Goal: Task Accomplishment & Management: Manage account settings

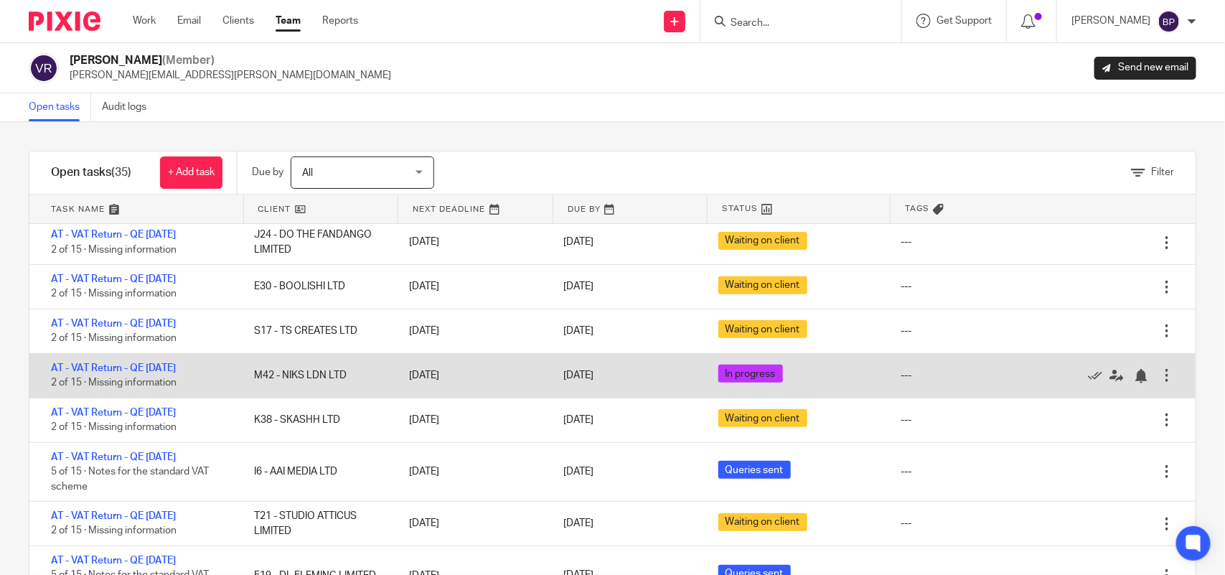
scroll to position [269, 0]
click at [176, 367] on link "AT - VAT Return - QE [DATE]" at bounding box center [113, 369] width 125 height 10
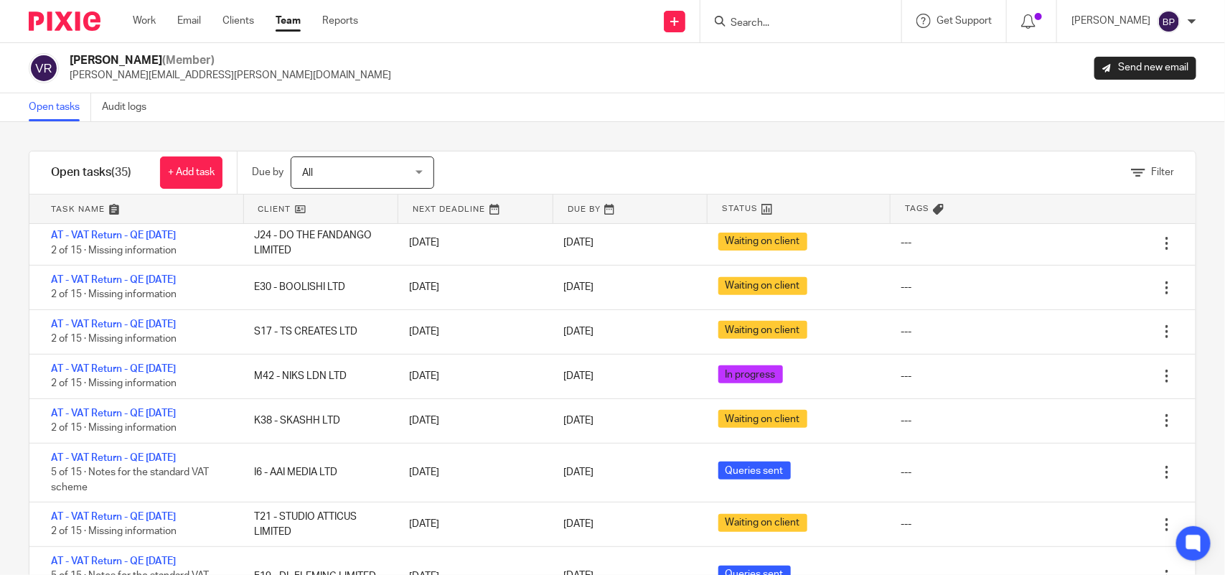
click at [45, 95] on link "Open tasks" at bounding box center [60, 107] width 62 height 28
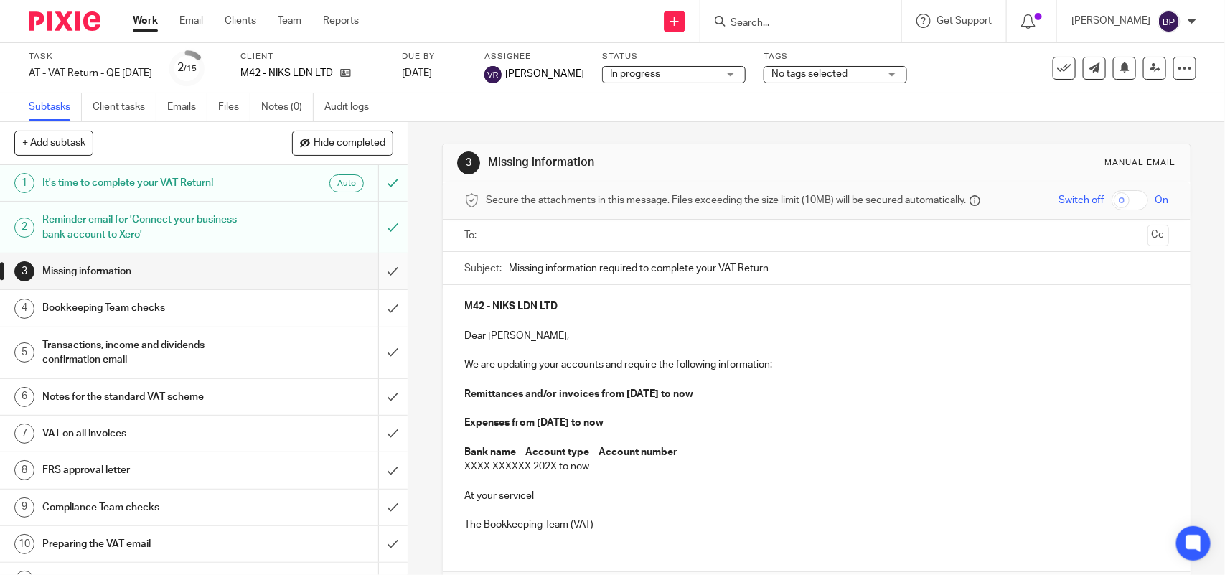
click at [360, 276] on input "submit" at bounding box center [204, 271] width 408 height 36
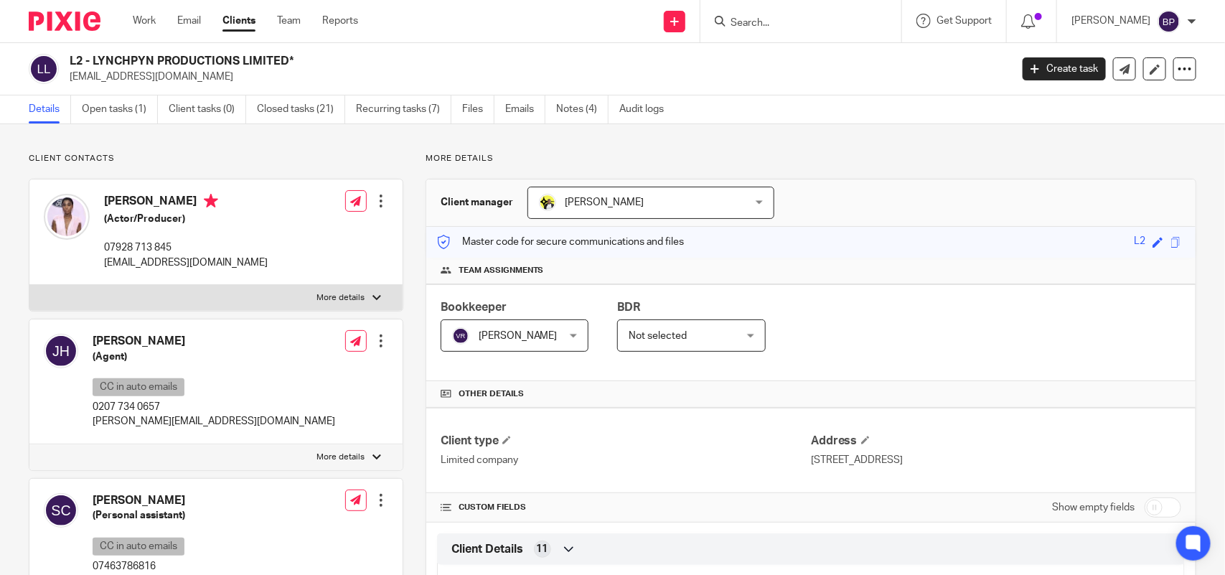
click at [779, 30] on div at bounding box center [801, 21] width 201 height 42
click at [779, 13] on form at bounding box center [805, 21] width 153 height 18
click at [766, 29] on form at bounding box center [805, 21] width 153 height 18
click at [769, 22] on input "Search" at bounding box center [793, 23] width 129 height 13
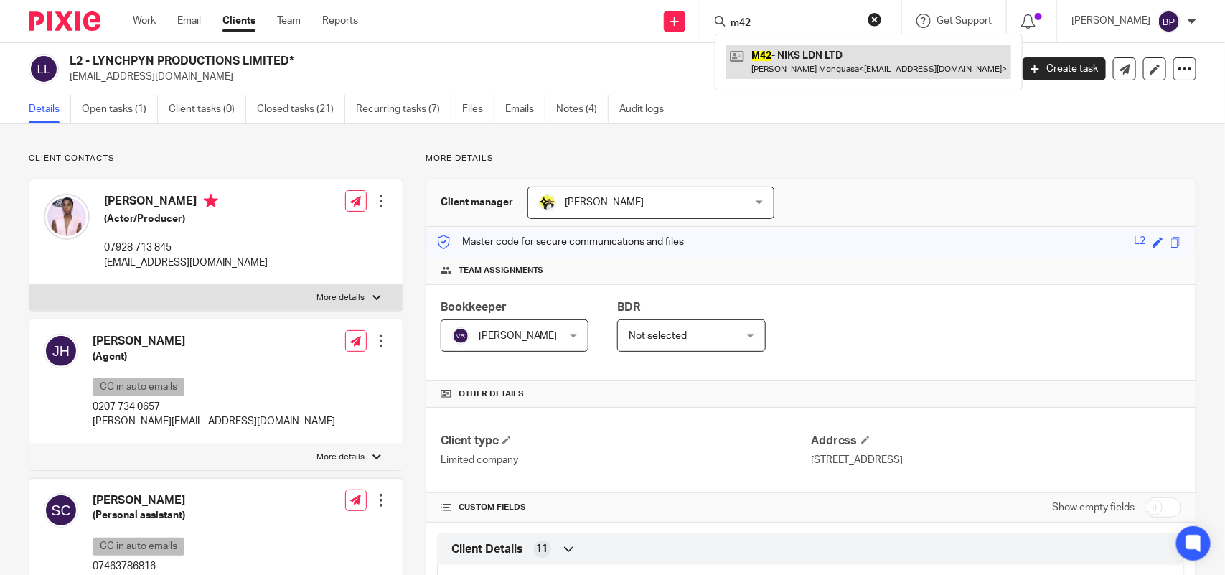
type input "m42"
click at [792, 65] on link at bounding box center [868, 61] width 285 height 33
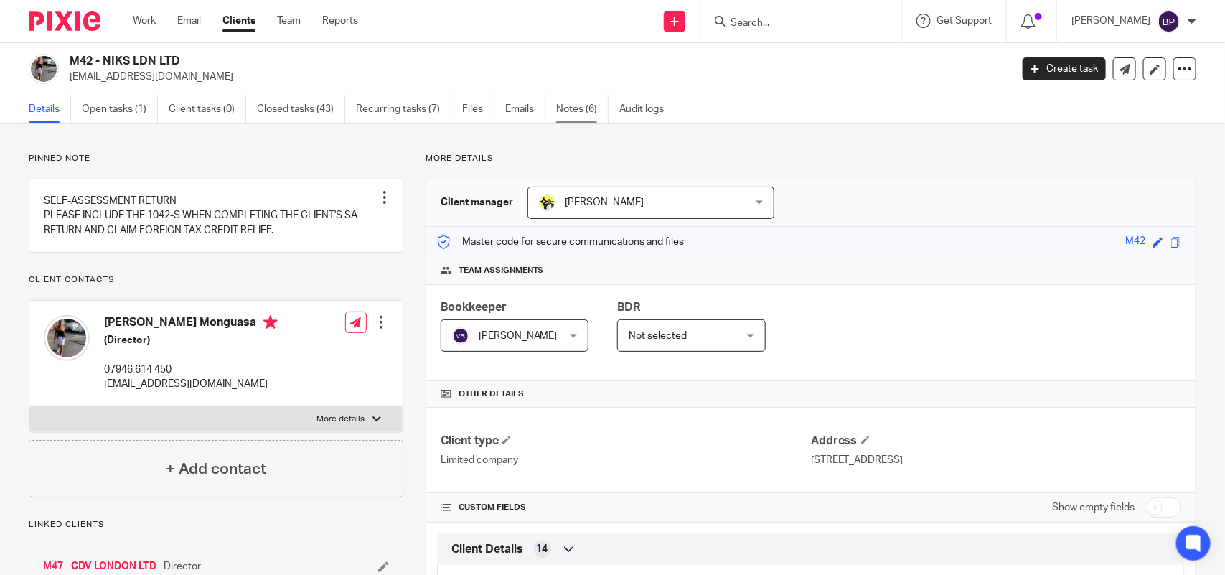
click at [600, 121] on link "Notes (6)" at bounding box center [582, 109] width 52 height 28
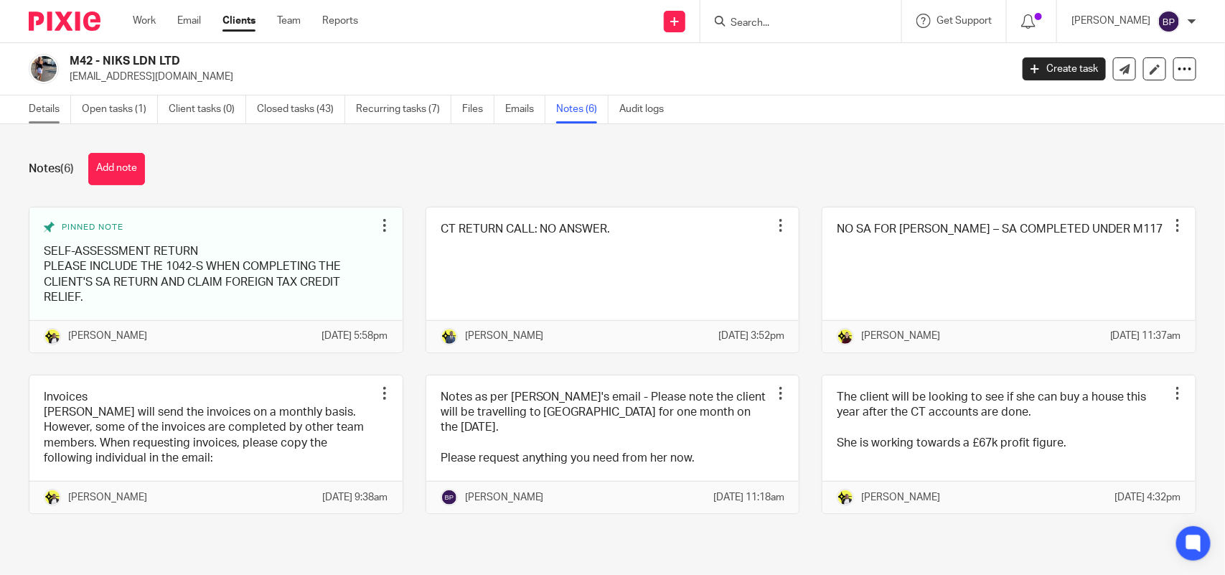
click at [41, 112] on link "Details" at bounding box center [50, 109] width 42 height 28
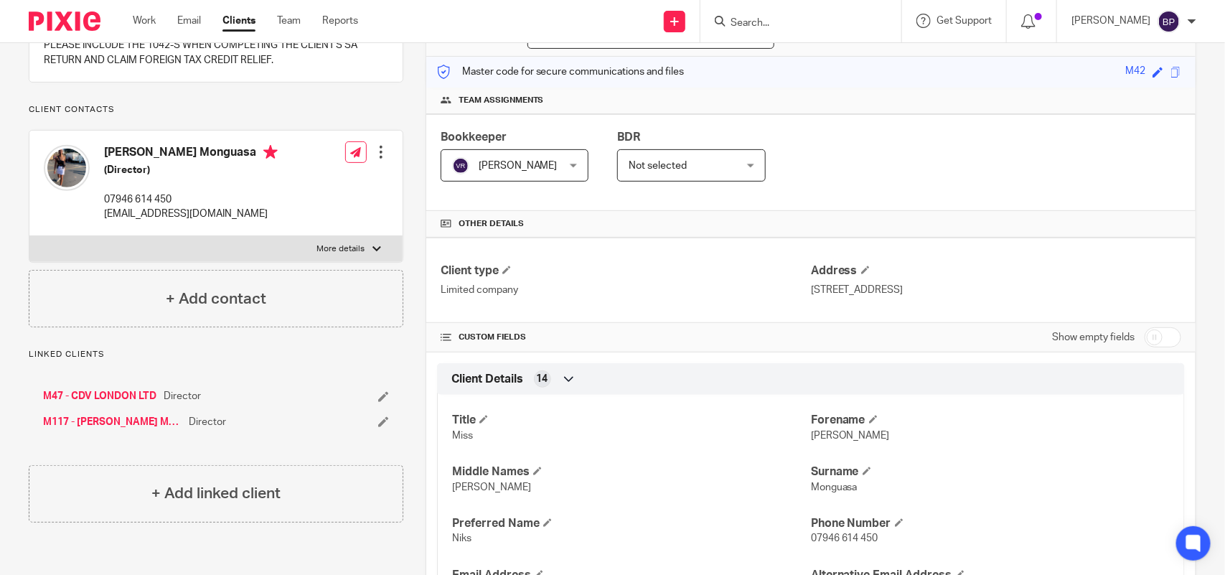
scroll to position [449, 0]
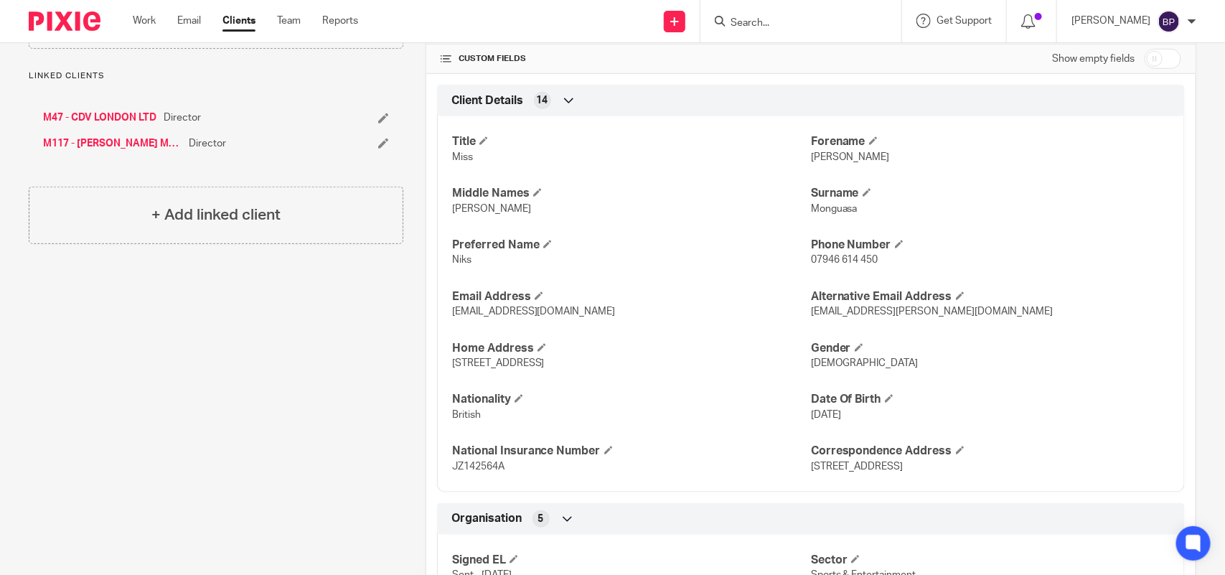
click at [246, 23] on link "Clients" at bounding box center [239, 21] width 33 height 14
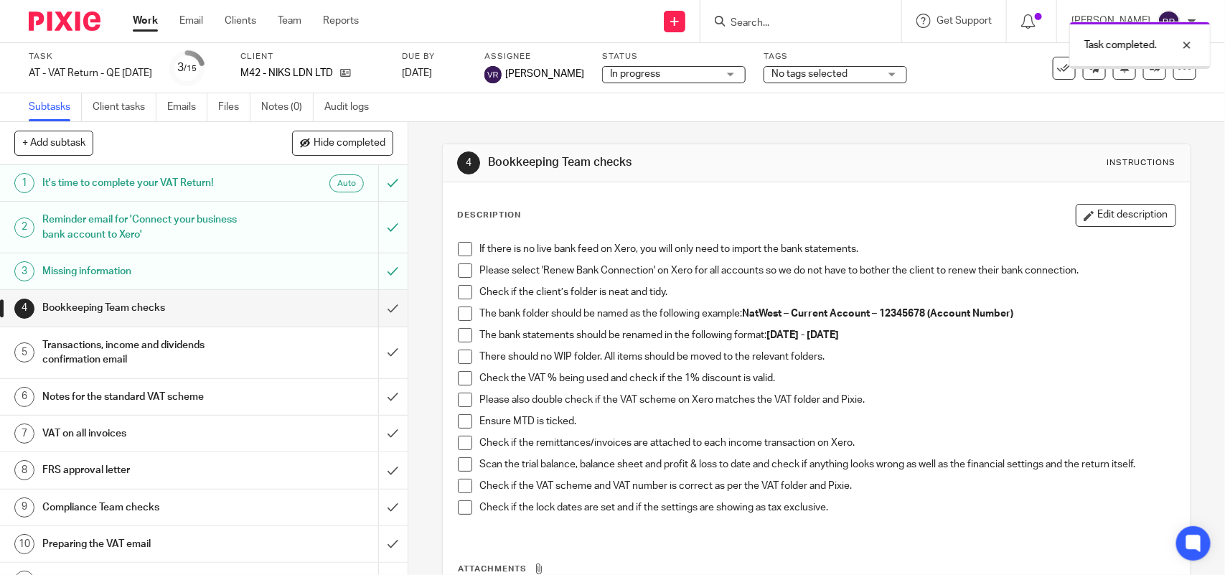
click at [461, 250] on span at bounding box center [465, 249] width 14 height 14
click at [464, 273] on span at bounding box center [465, 270] width 14 height 14
click at [458, 293] on span at bounding box center [465, 292] width 14 height 14
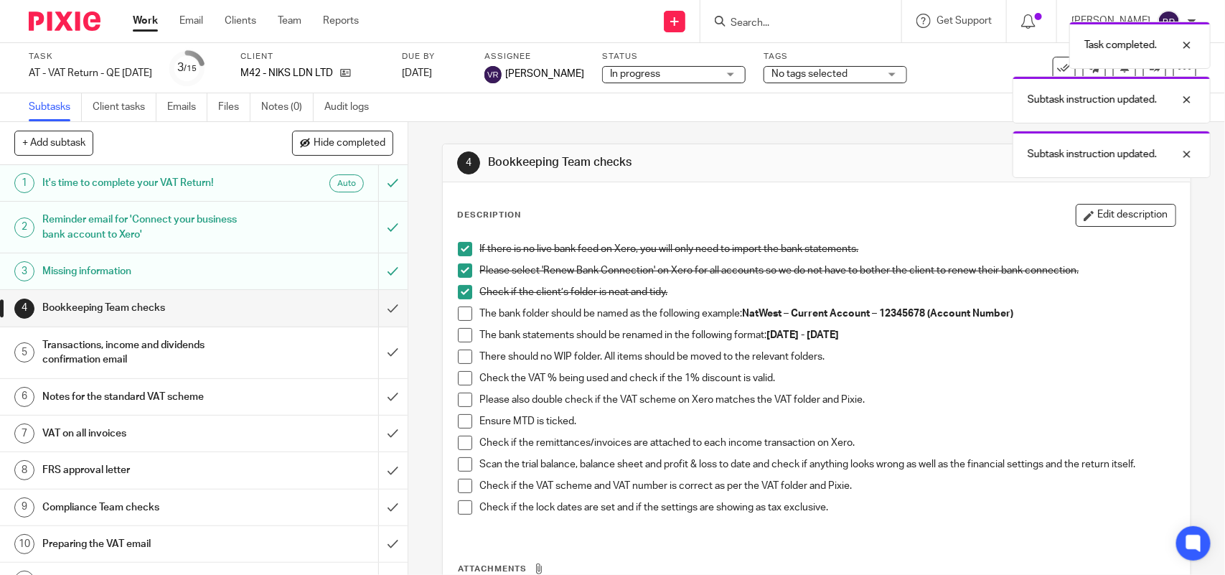
click at [464, 314] on span at bounding box center [465, 313] width 14 height 14
click at [463, 331] on span at bounding box center [465, 335] width 14 height 14
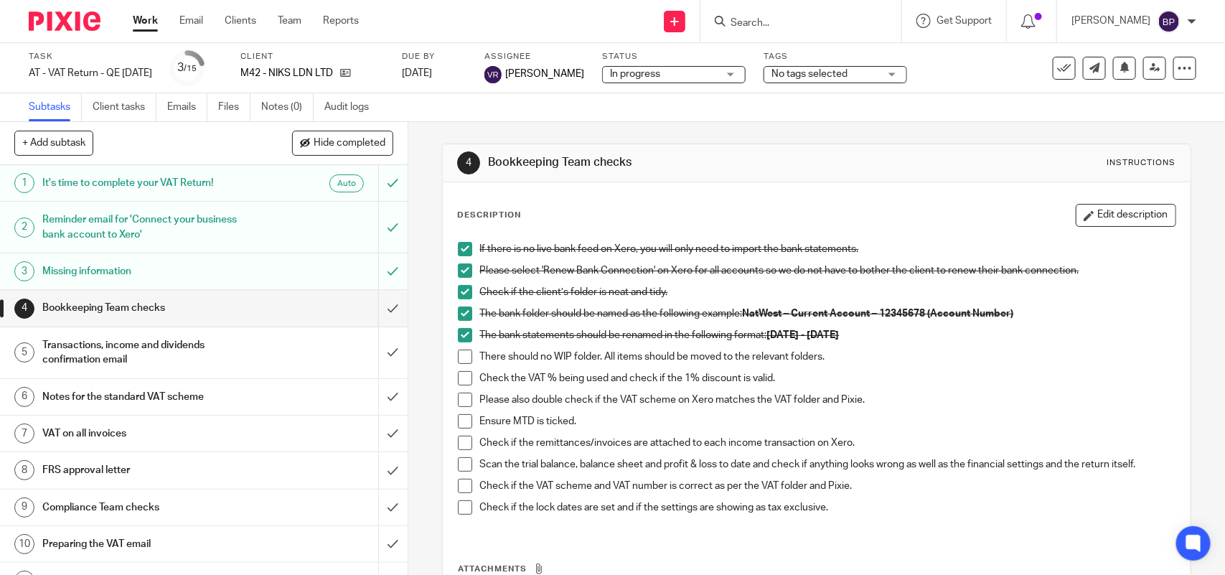
drag, startPoint x: 458, startPoint y: 350, endPoint x: 458, endPoint y: 368, distance: 17.9
click at [458, 350] on span at bounding box center [465, 357] width 14 height 14
click at [458, 377] on span at bounding box center [465, 378] width 14 height 14
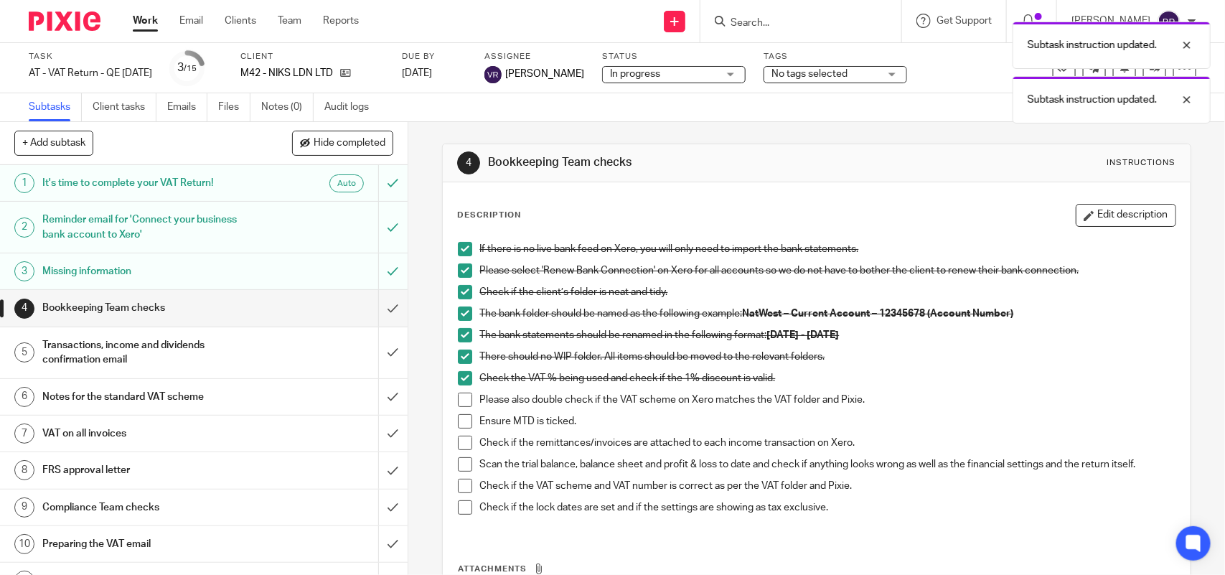
click at [458, 400] on span at bounding box center [465, 400] width 14 height 14
click at [464, 417] on span at bounding box center [465, 421] width 14 height 14
click at [459, 438] on span at bounding box center [465, 443] width 14 height 14
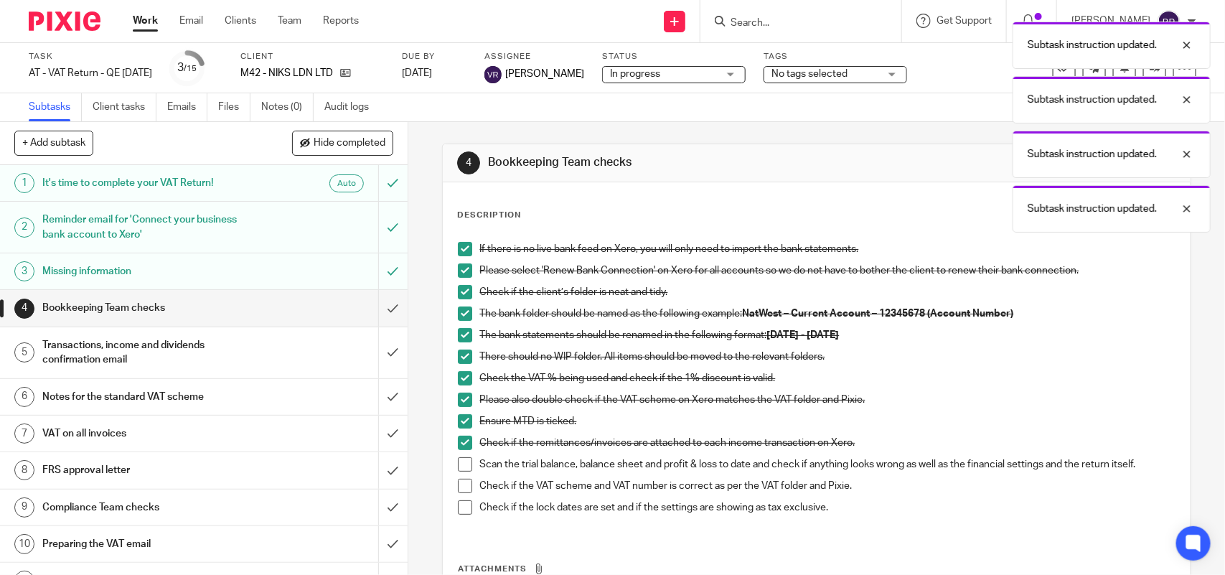
click at [461, 474] on li "Scan the trial balance, balance sheet and profit & loss to date and check if an…" at bounding box center [816, 468] width 717 height 22
click at [464, 470] on span at bounding box center [465, 464] width 14 height 14
click at [458, 483] on span at bounding box center [465, 486] width 14 height 14
click at [458, 507] on span at bounding box center [465, 507] width 14 height 14
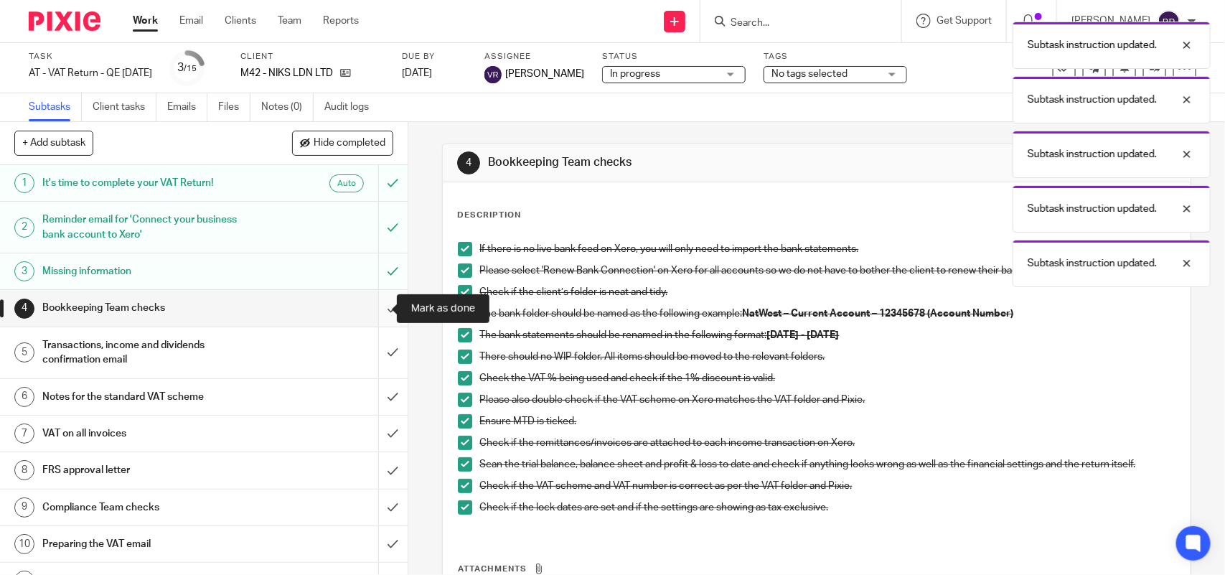
click at [384, 304] on input "submit" at bounding box center [204, 308] width 408 height 36
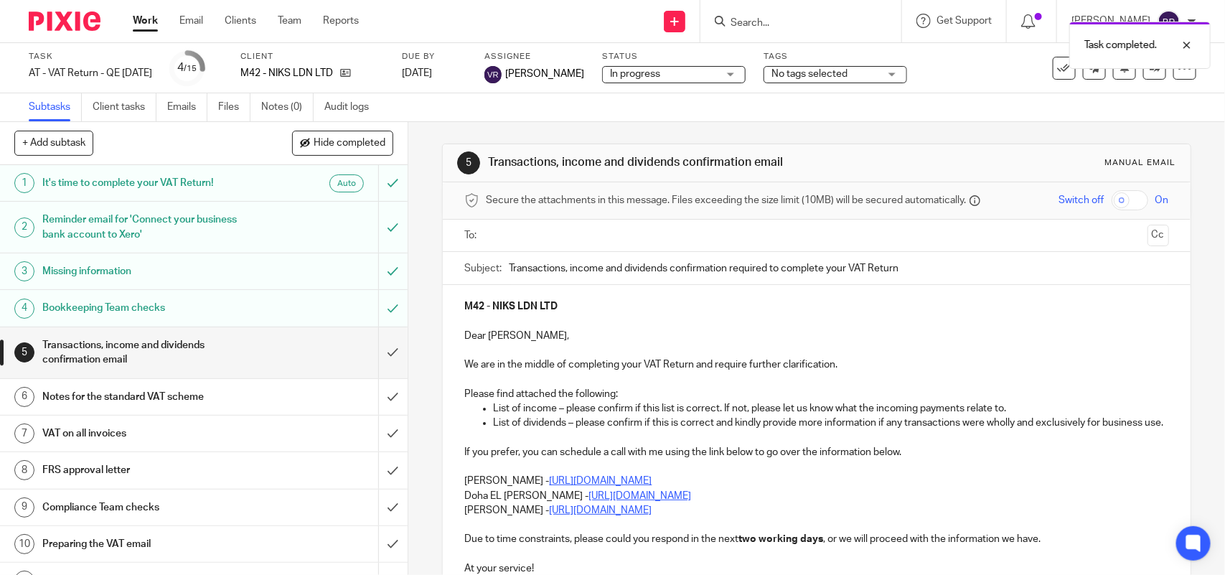
click at [601, 271] on input "Transactions, income and dividends confirmation required to complete your VAT R…" at bounding box center [839, 268] width 660 height 32
type input "Transactions and income confirmation required to complete your VAT Return"
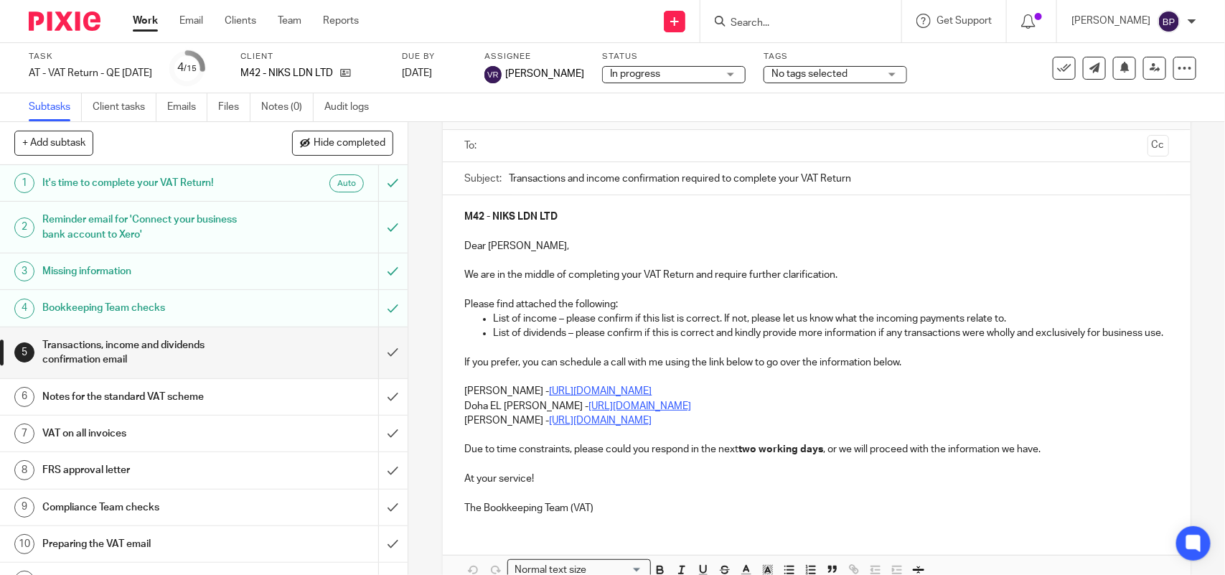
click at [531, 355] on p at bounding box center [816, 348] width 704 height 14
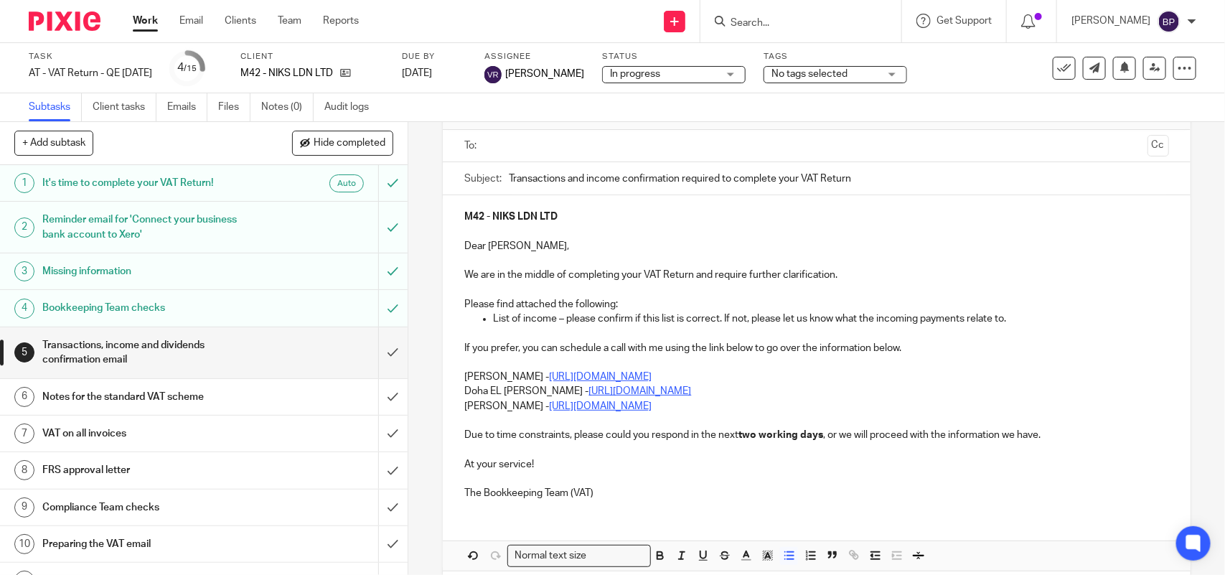
click at [464, 396] on p "Doha EL Hamid - https://calendly.com/meetwithdohaelhamid/call" at bounding box center [816, 391] width 704 height 14
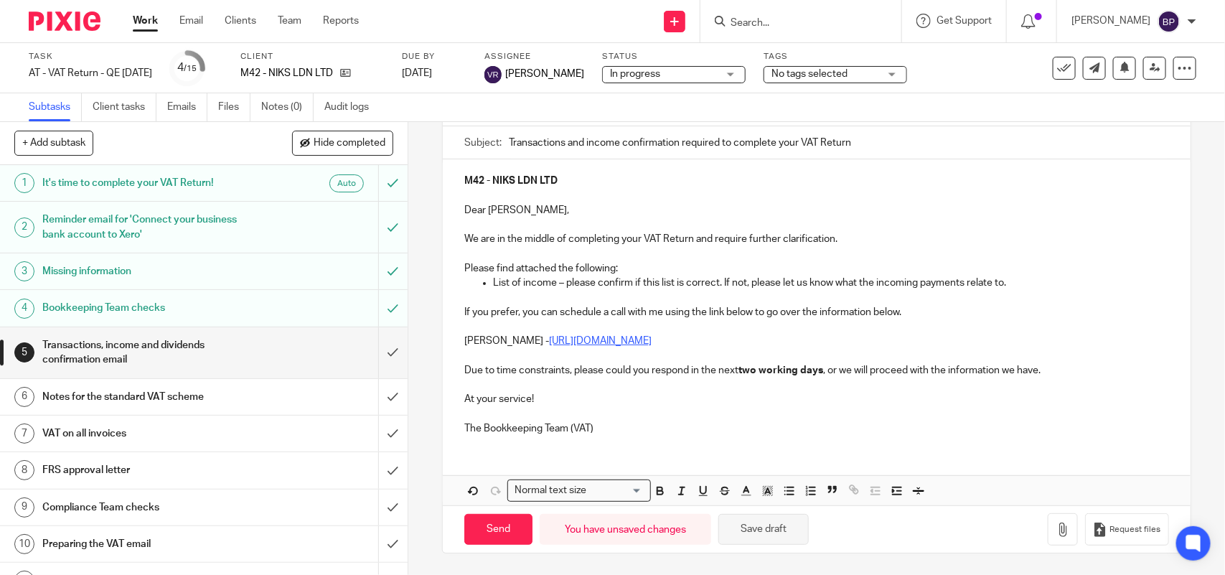
click at [786, 525] on button "Save draft" at bounding box center [763, 529] width 90 height 31
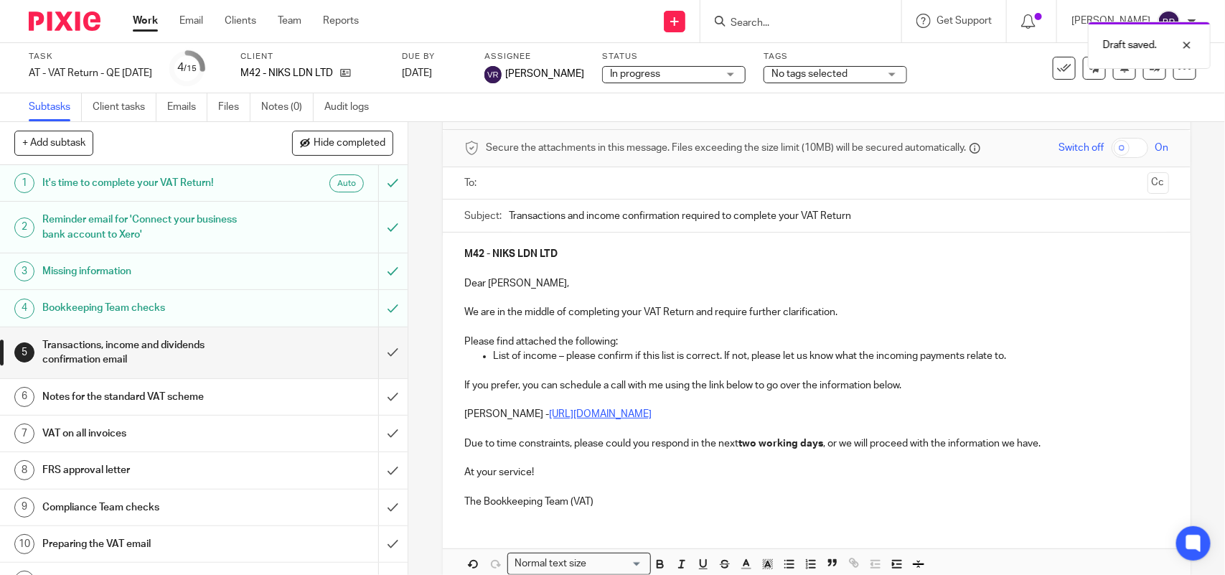
scroll to position [0, 0]
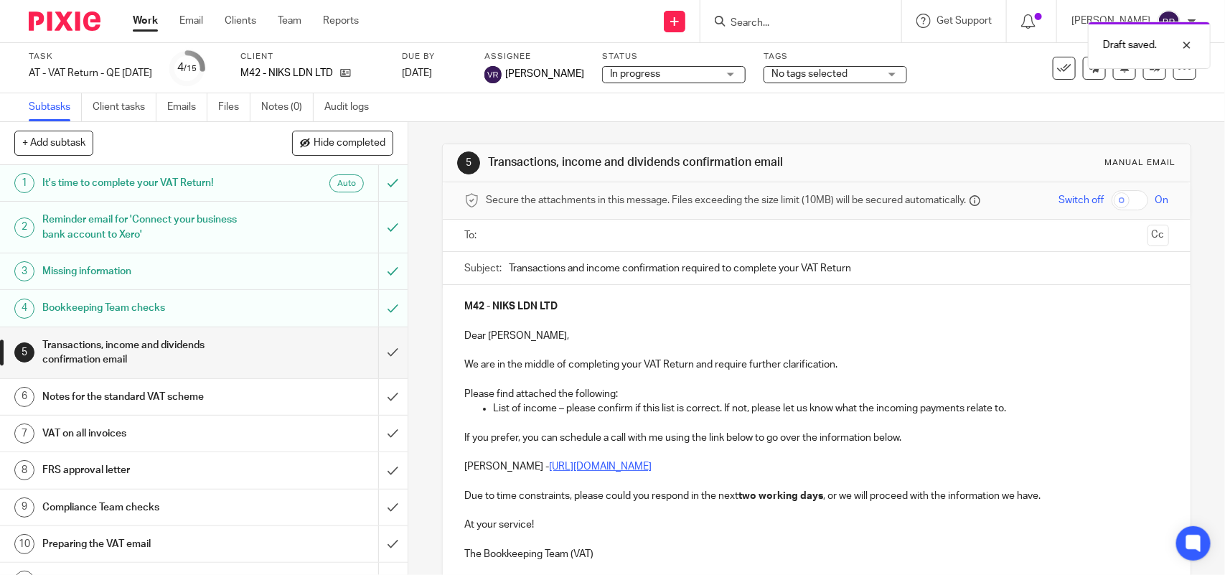
click at [565, 235] on input "text" at bounding box center [816, 236] width 650 height 17
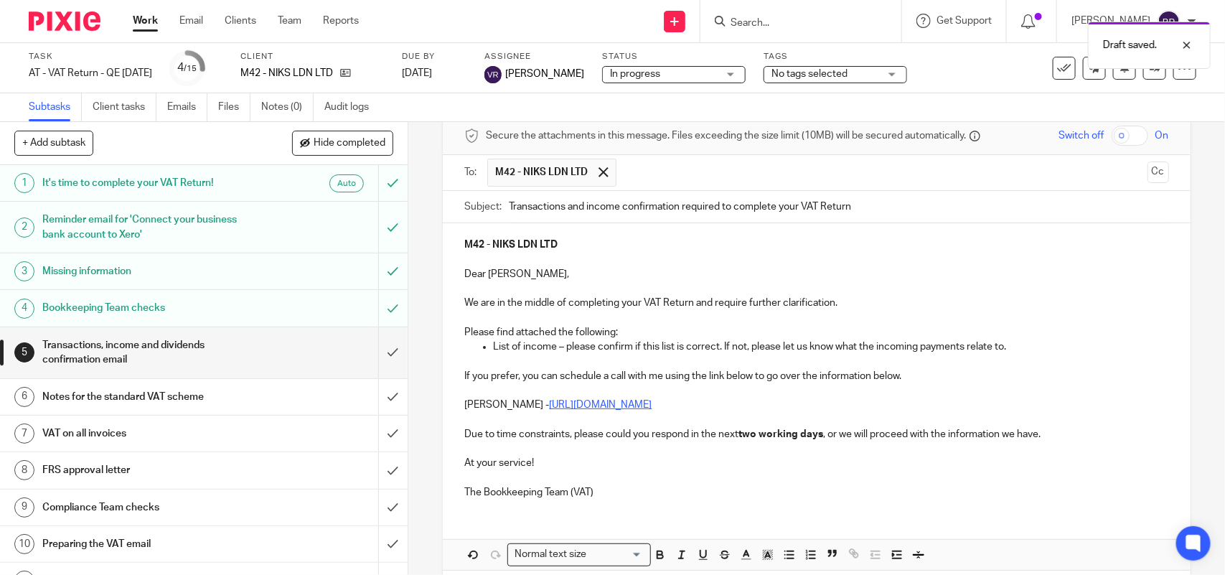
scroll to position [131, 0]
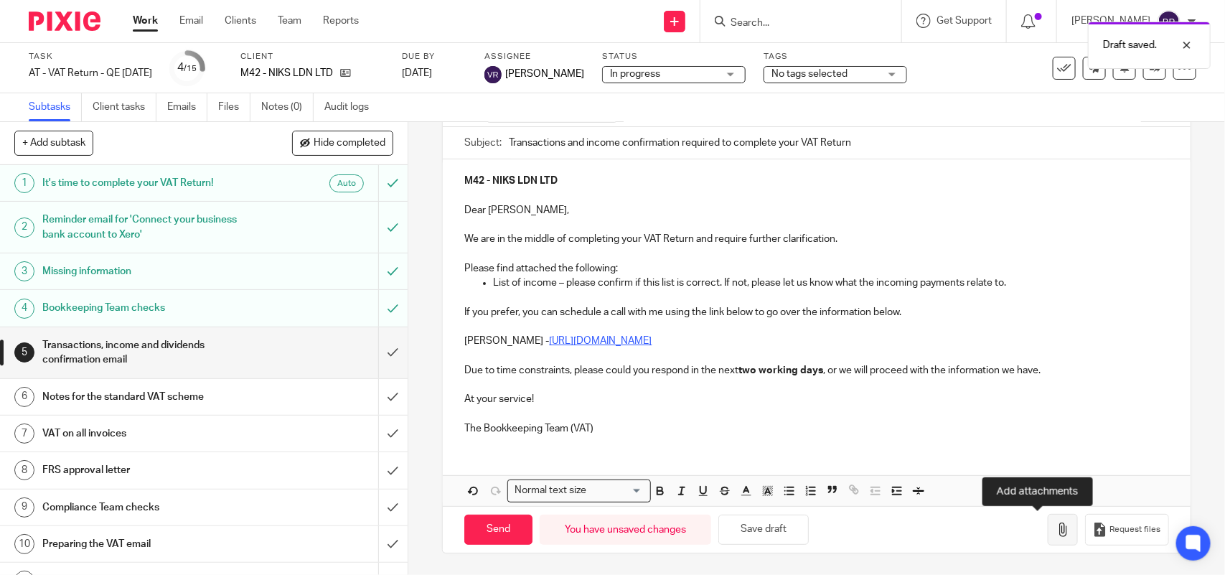
click at [1048, 520] on button "button" at bounding box center [1063, 530] width 30 height 32
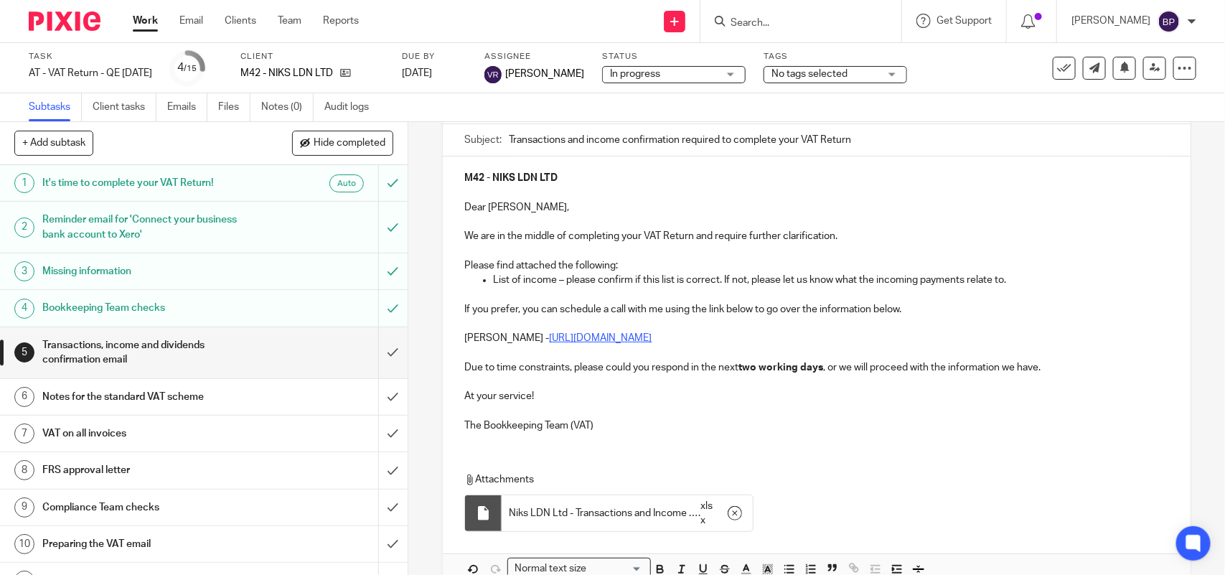
drag, startPoint x: 984, startPoint y: 415, endPoint x: 937, endPoint y: 415, distance: 46.7
click at [984, 415] on p at bounding box center [816, 411] width 704 height 14
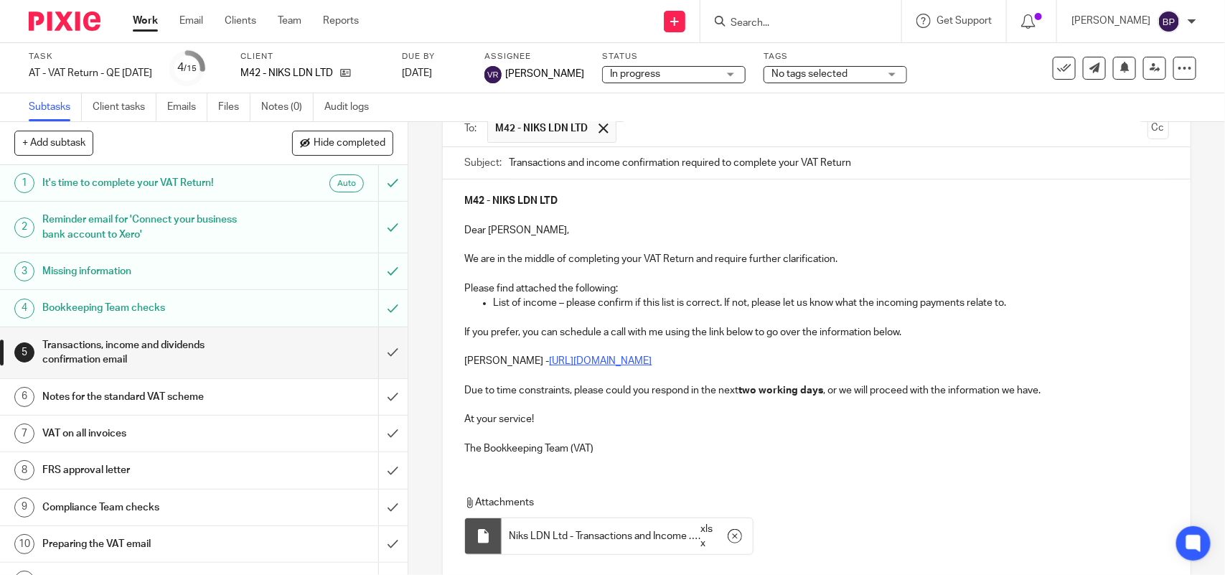
scroll to position [0, 0]
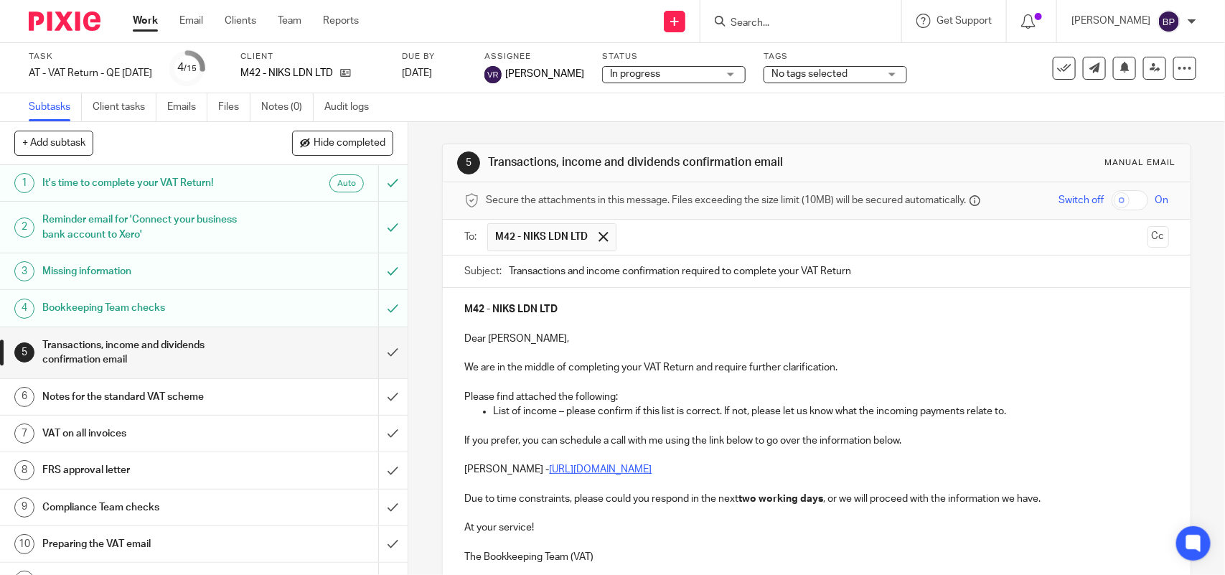
click at [696, 72] on span "In progress" at bounding box center [664, 74] width 108 height 15
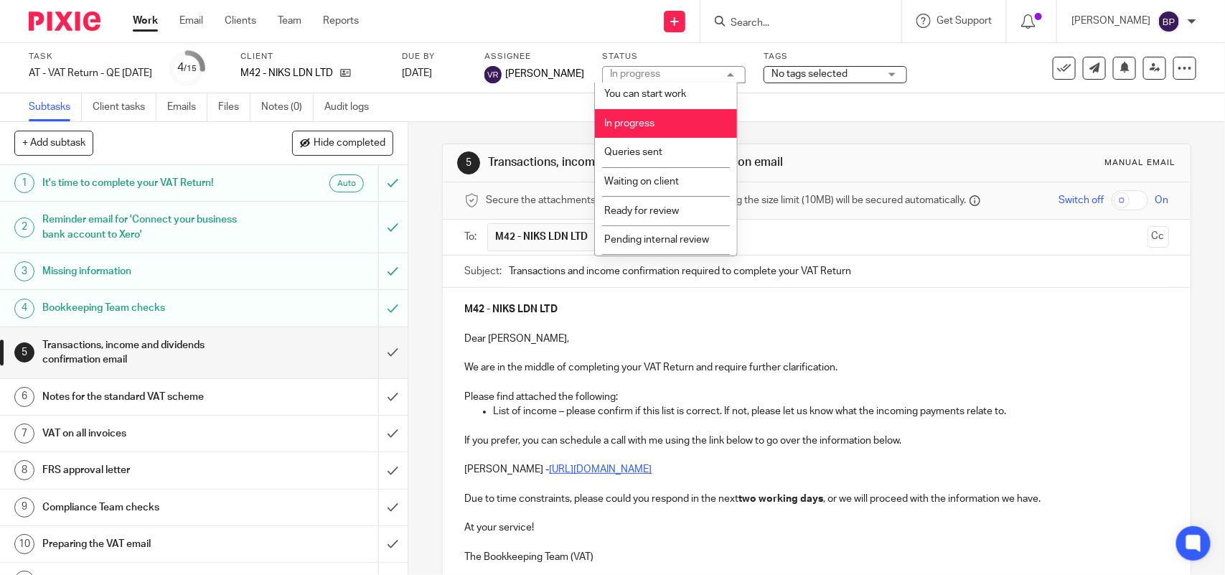
scroll to position [58, 0]
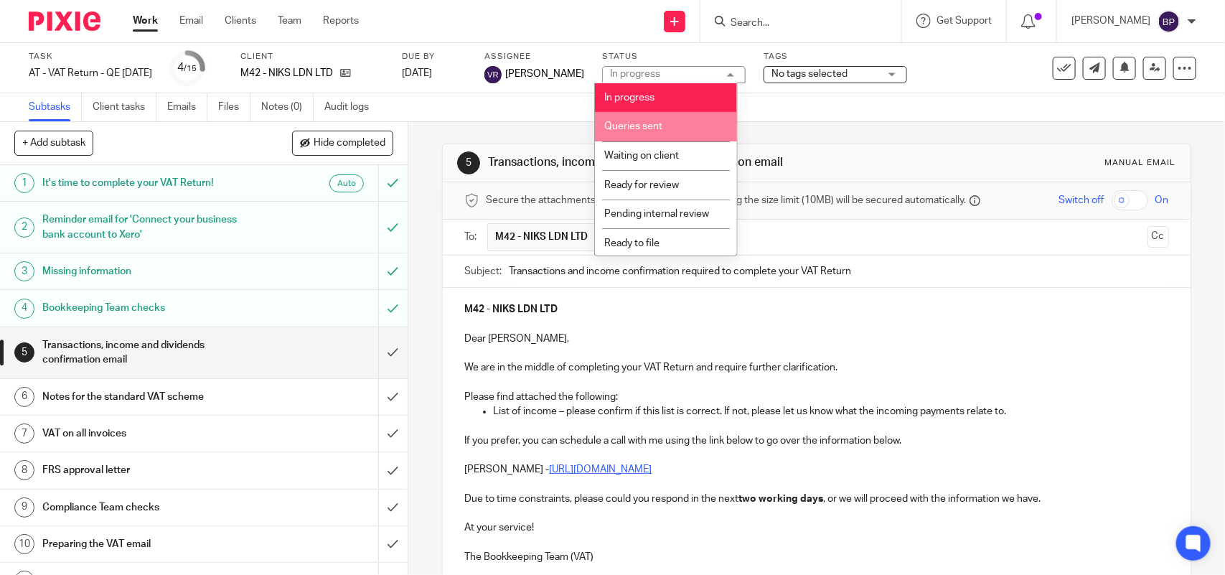
click at [672, 119] on li "Queries sent" at bounding box center [666, 126] width 142 height 29
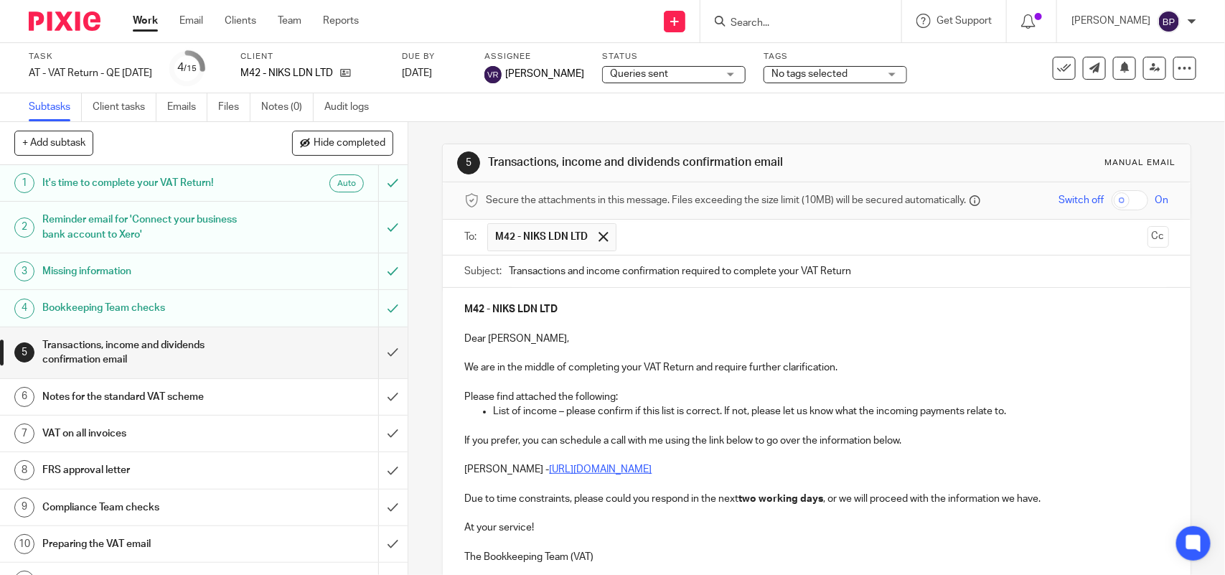
drag, startPoint x: 1193, startPoint y: 210, endPoint x: 800, endPoint y: 302, distance: 403.2
click at [1191, 208] on div "5 Transactions, income and dividends confirmation email Manual email Secure the…" at bounding box center [816, 348] width 817 height 453
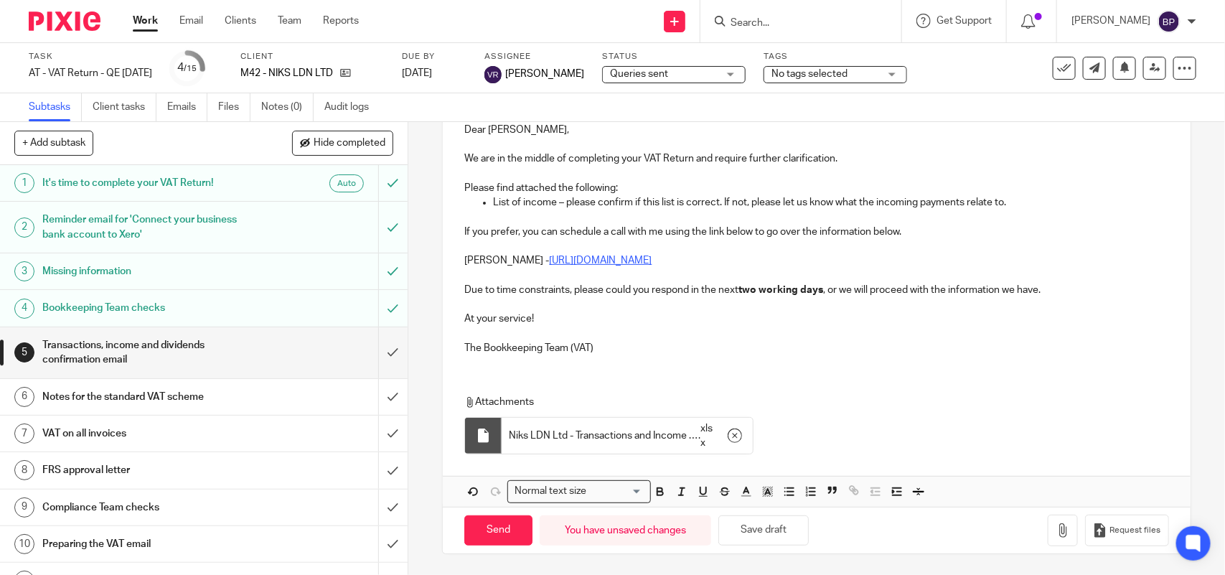
scroll to position [213, 0]
drag, startPoint x: 482, startPoint y: 526, endPoint x: 802, endPoint y: 418, distance: 338.0
click at [482, 526] on input "Send" at bounding box center [498, 530] width 68 height 31
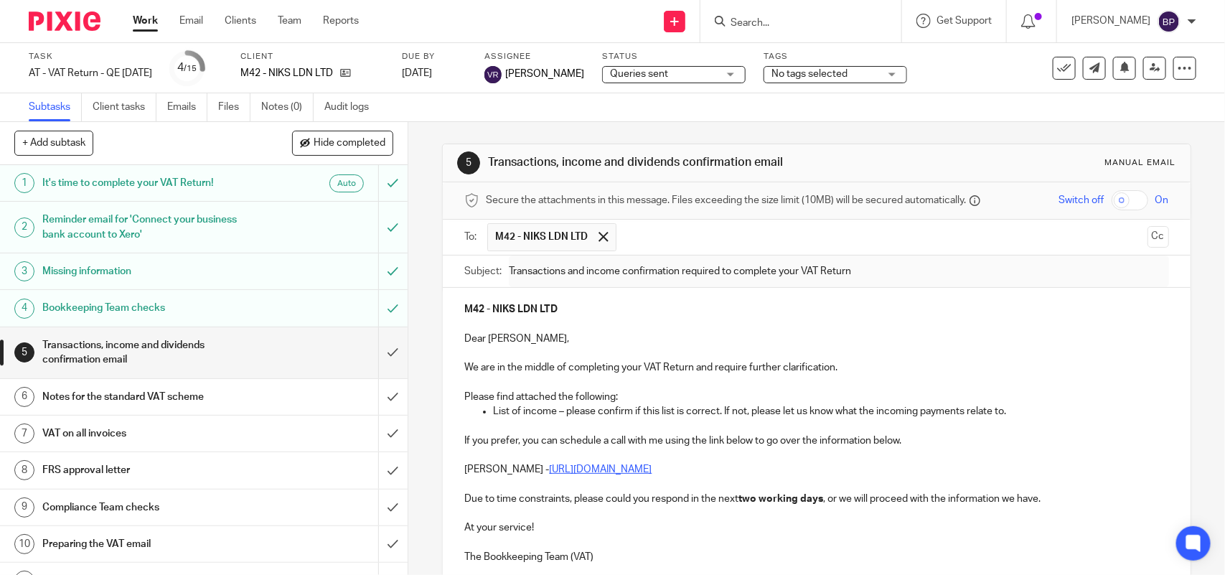
type input "Sent"
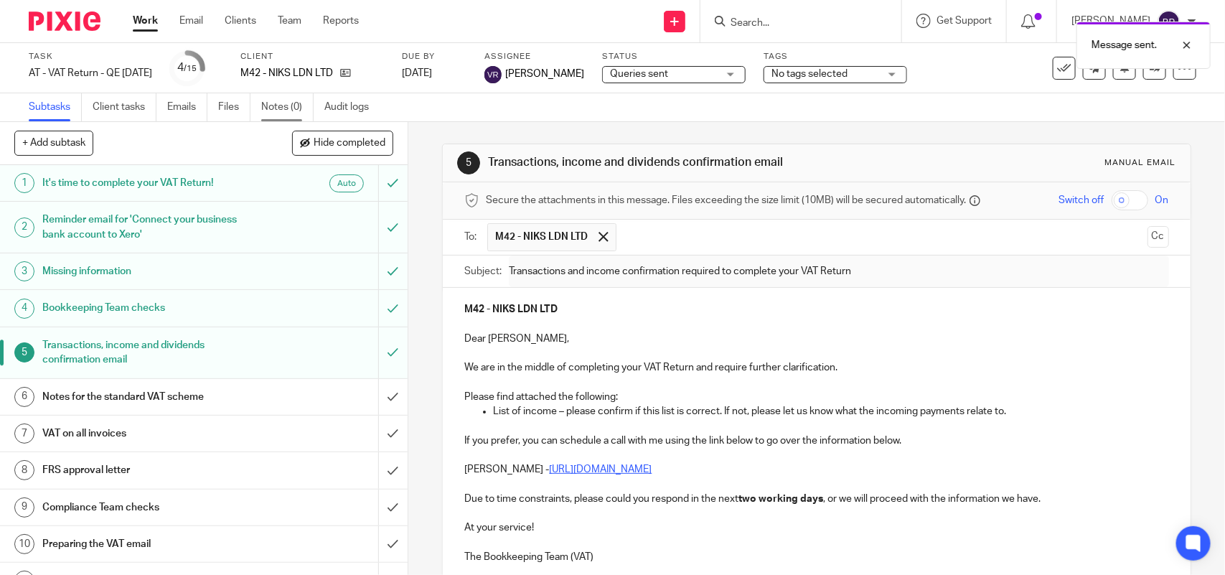
click at [286, 105] on link "Notes (0)" at bounding box center [287, 107] width 52 height 28
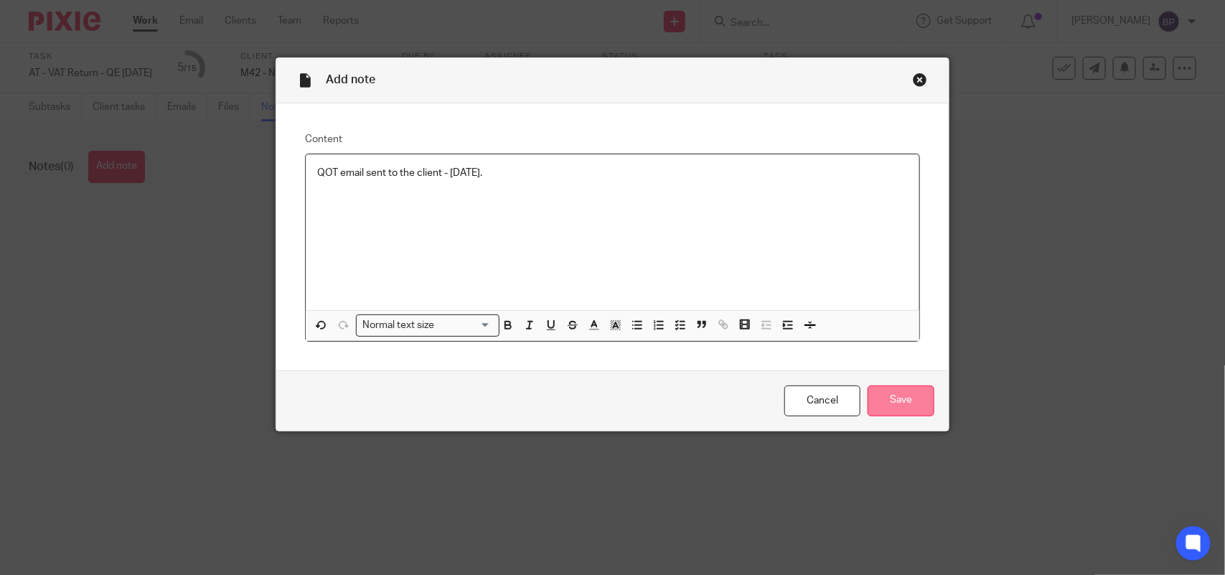
click at [923, 398] on input "Save" at bounding box center [901, 400] width 67 height 31
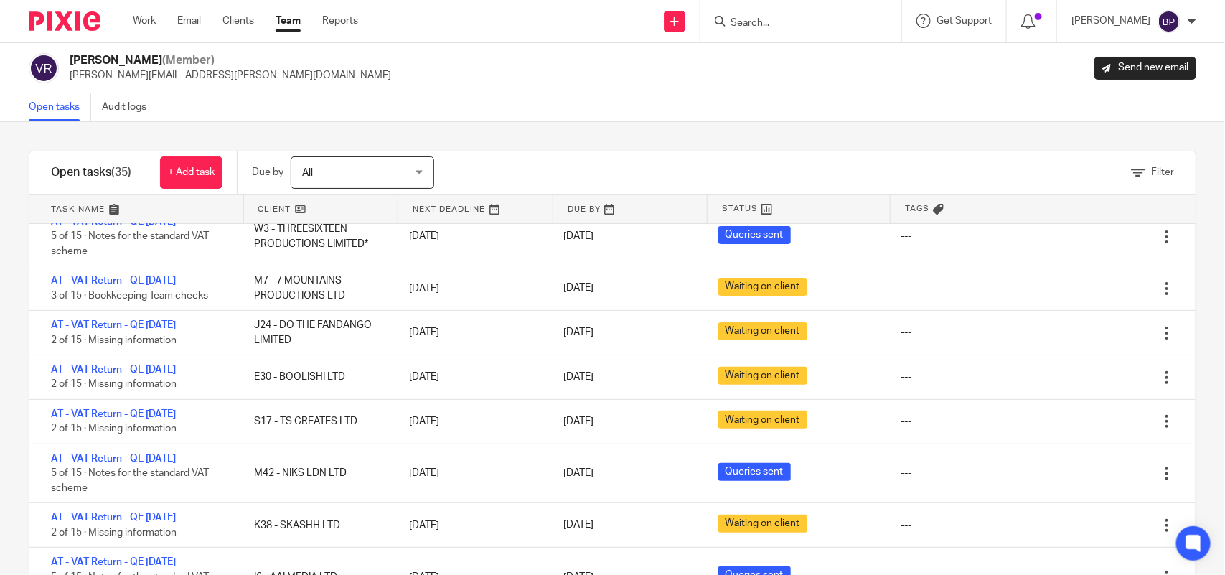
scroll to position [269, 0]
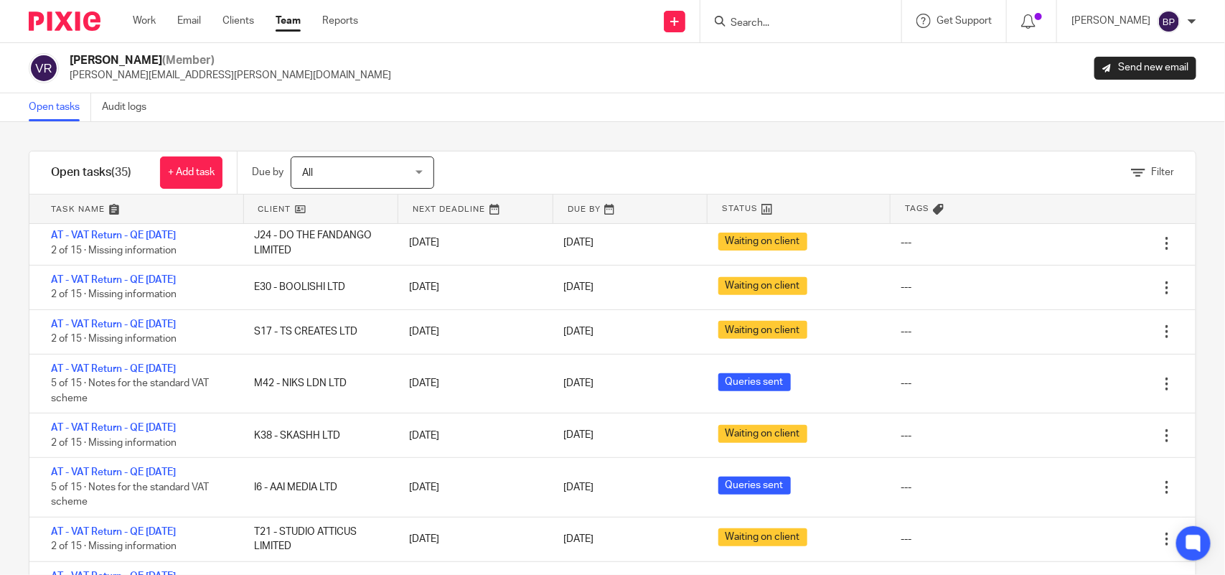
click at [607, 106] on div "Open tasks Audit logs" at bounding box center [612, 107] width 1225 height 29
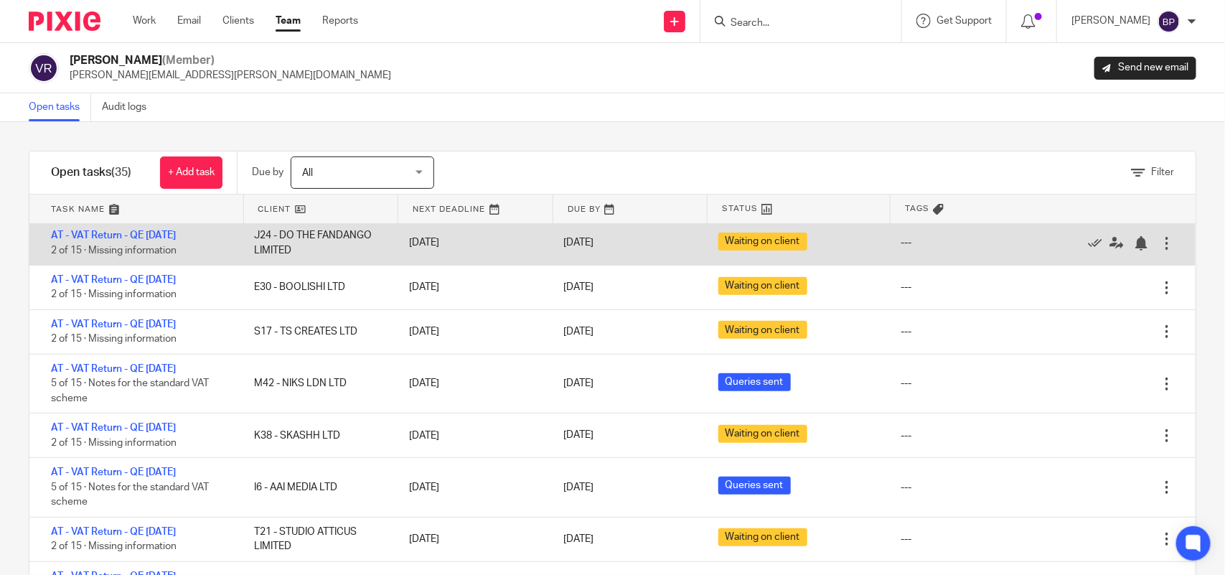
scroll to position [179, 0]
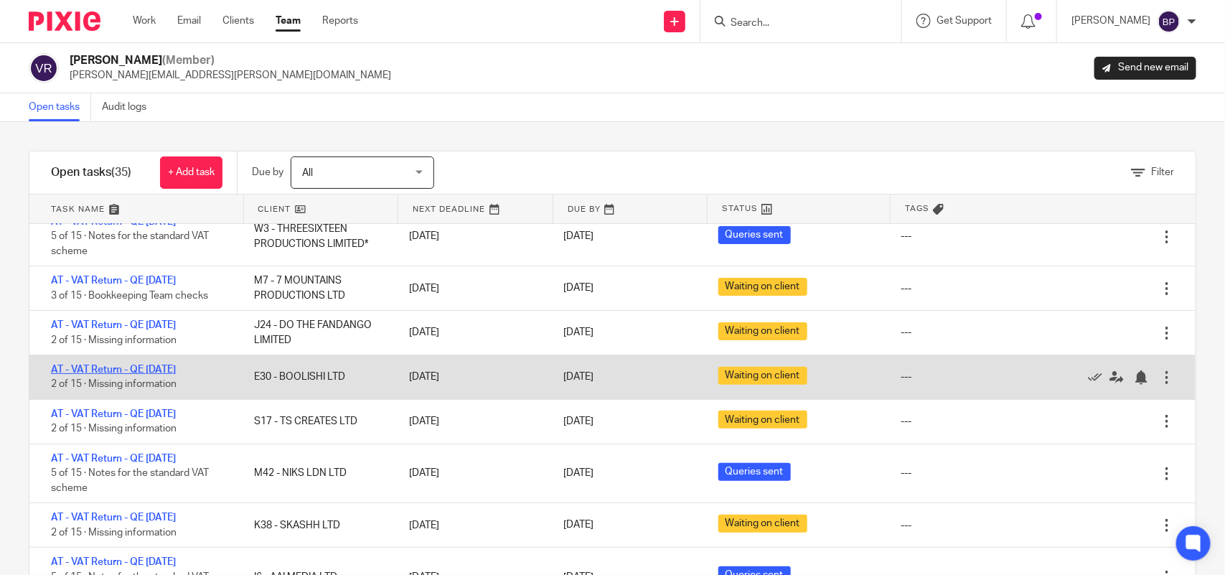
drag, startPoint x: 169, startPoint y: 367, endPoint x: 571, endPoint y: 126, distance: 468.1
click at [171, 367] on link "AT - VAT Return - QE [DATE]" at bounding box center [113, 370] width 125 height 10
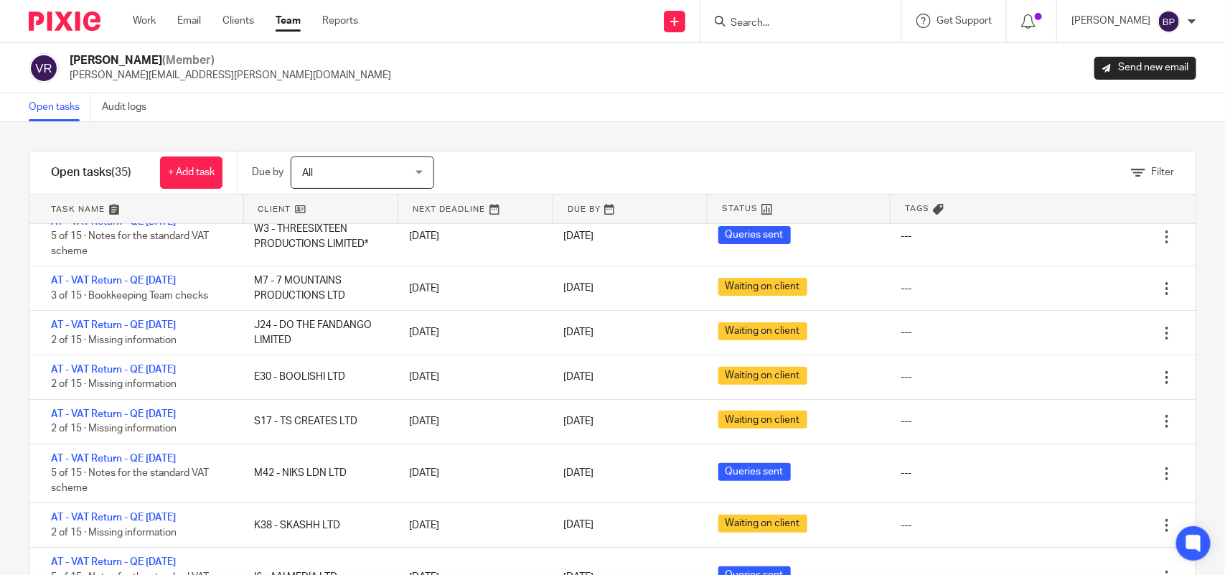
click at [61, 106] on link "Open tasks" at bounding box center [60, 107] width 62 height 28
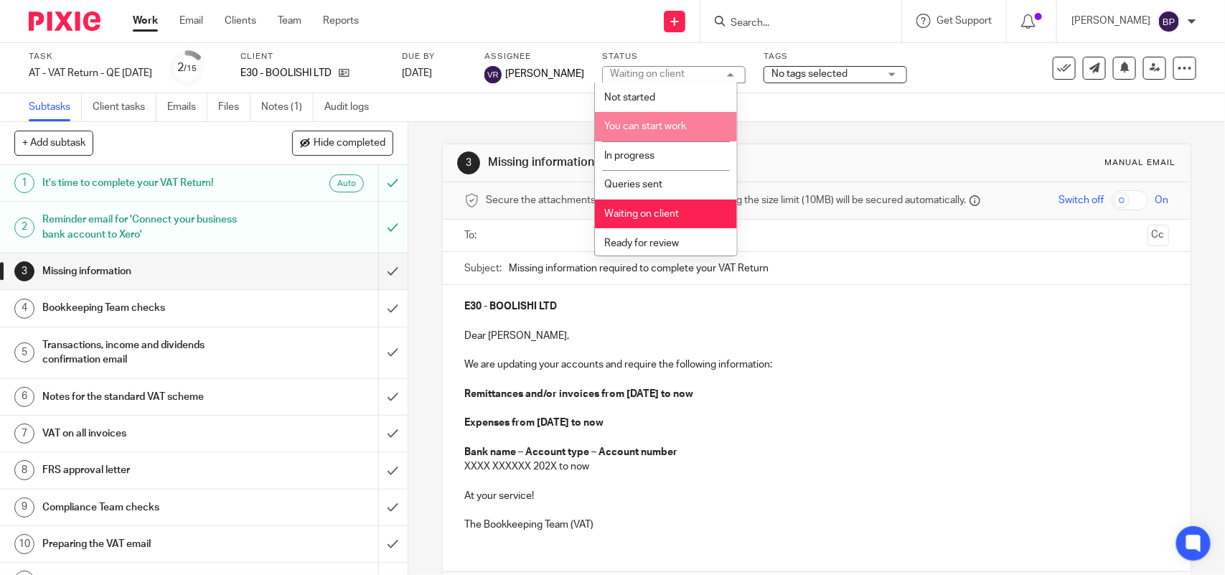
scroll to position [58, 0]
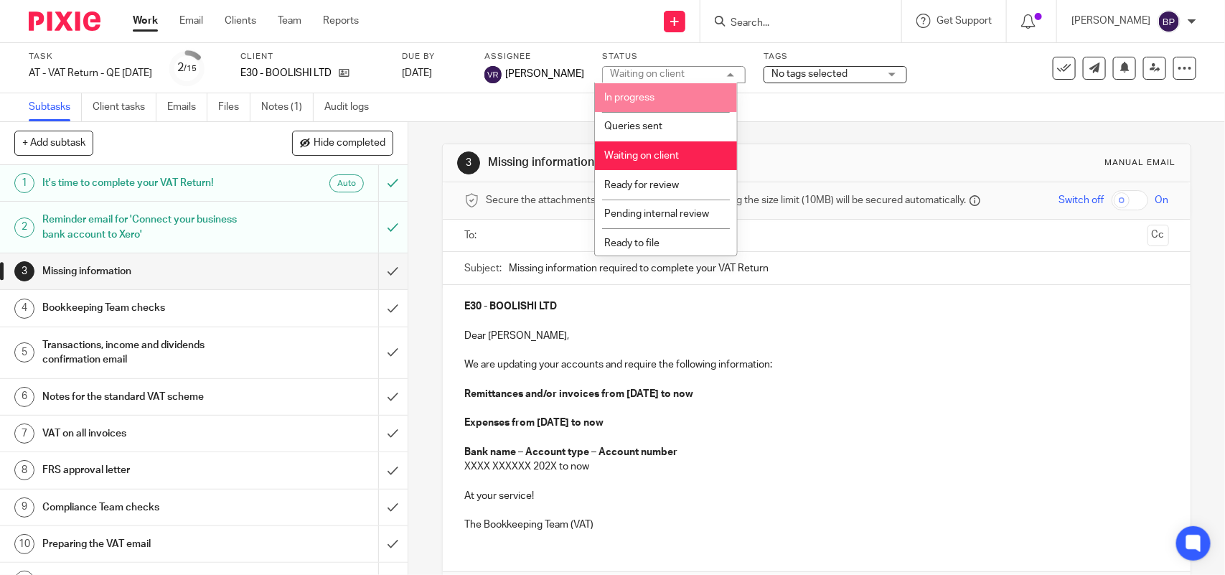
click at [661, 91] on li "In progress" at bounding box center [666, 97] width 142 height 29
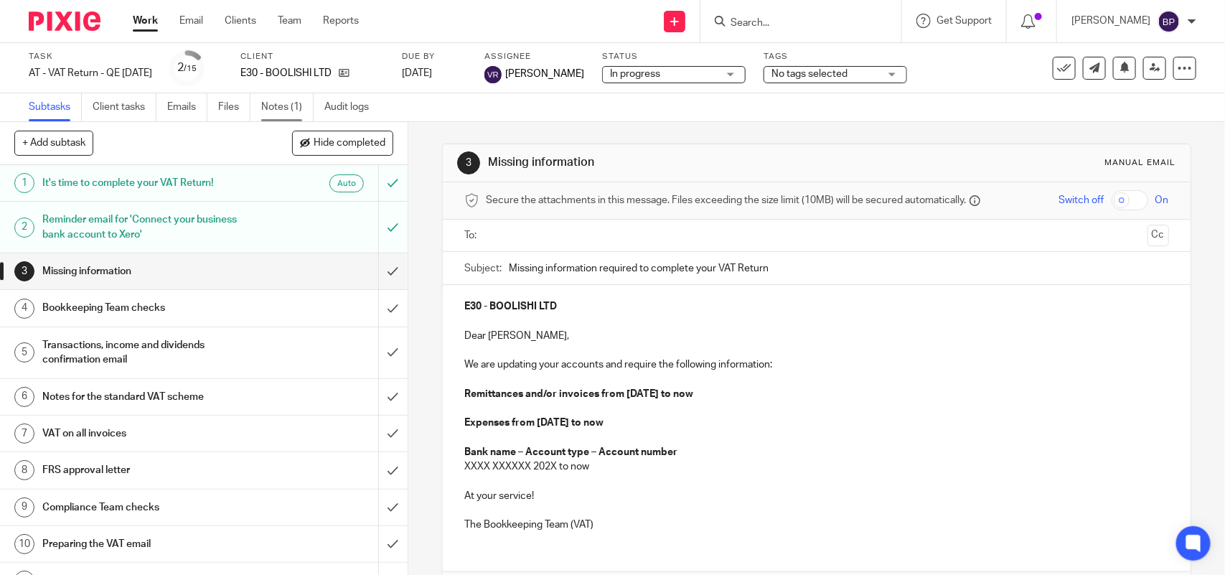
click at [273, 103] on link "Notes (1)" at bounding box center [287, 107] width 52 height 28
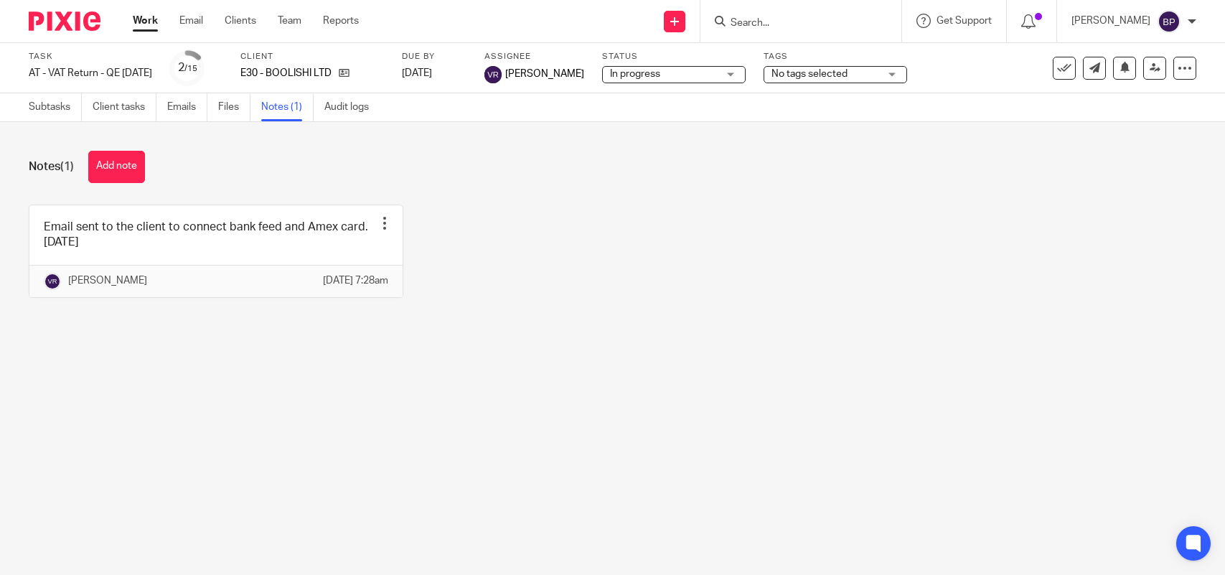
click at [133, 174] on button "Add note" at bounding box center [116, 167] width 57 height 32
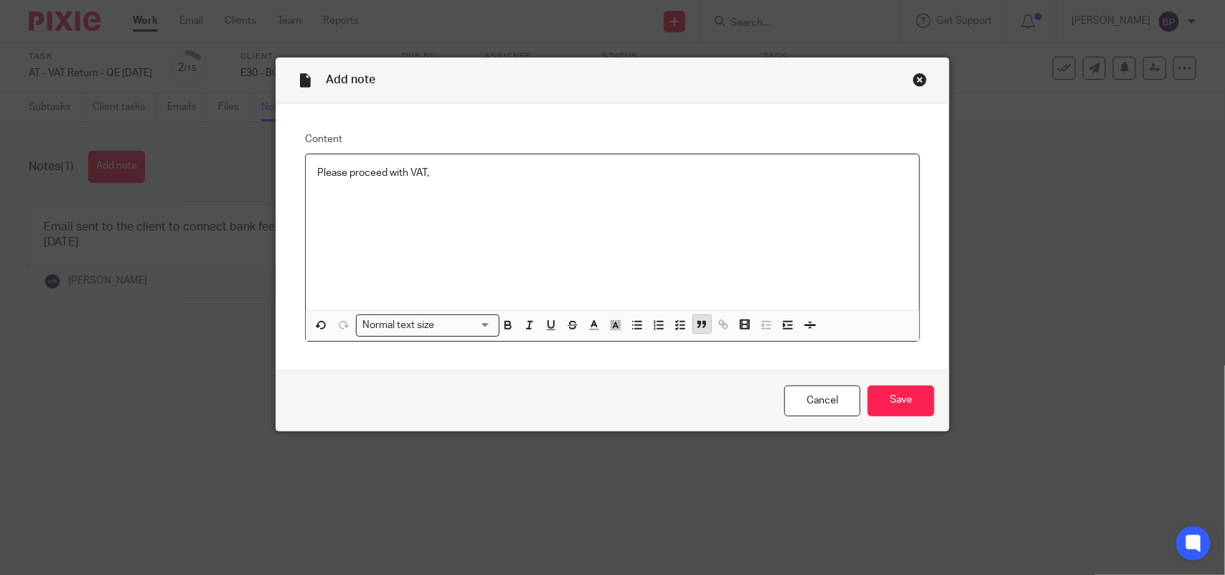
click at [696, 318] on icon "button" at bounding box center [702, 324] width 13 height 13
click at [677, 325] on icon "button" at bounding box center [680, 325] width 13 height 13
click at [474, 167] on p "Please proceed with VAT," at bounding box center [623, 173] width 569 height 14
click at [877, 396] on input "Save" at bounding box center [901, 400] width 67 height 31
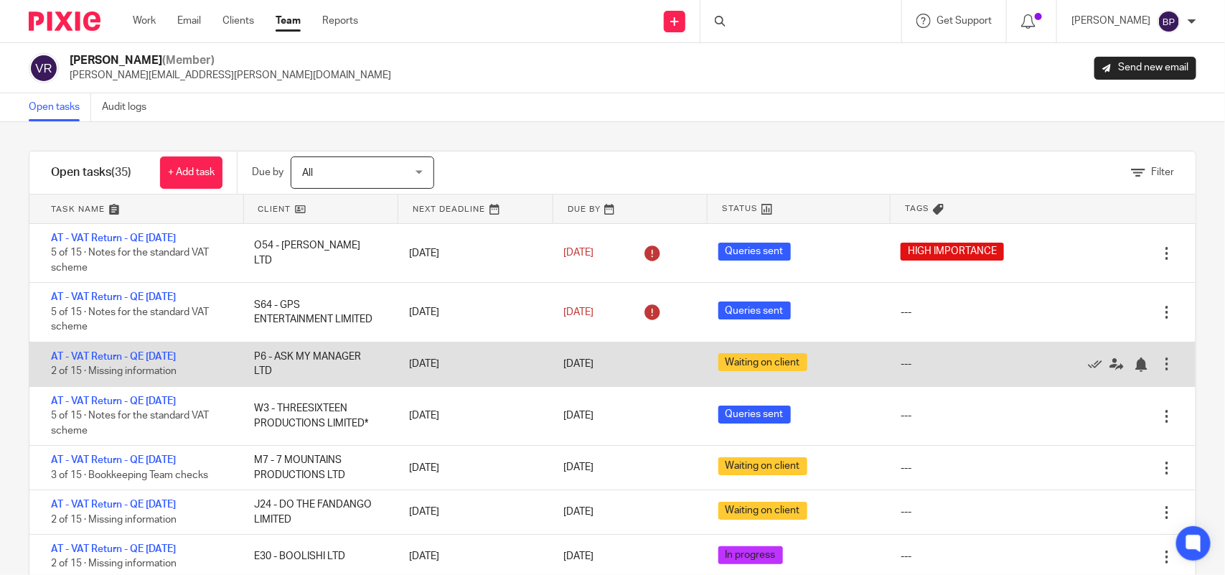
scroll to position [179, 0]
